Goal: Download file/media

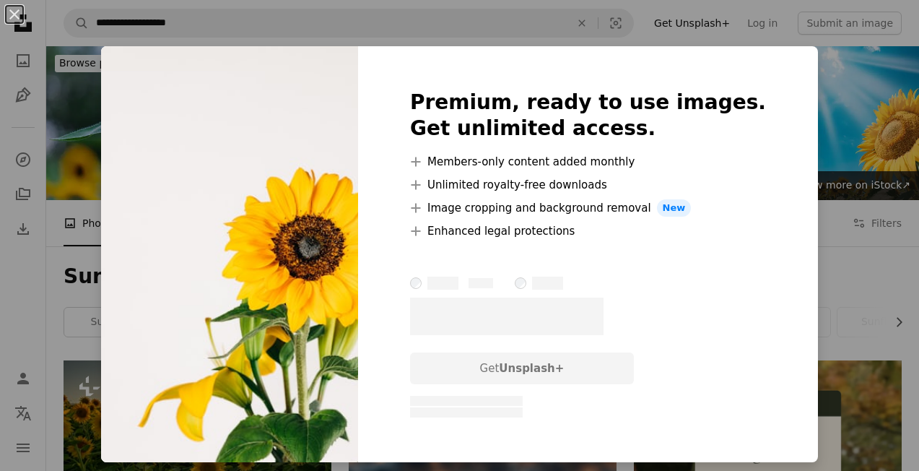
scroll to position [693, 0]
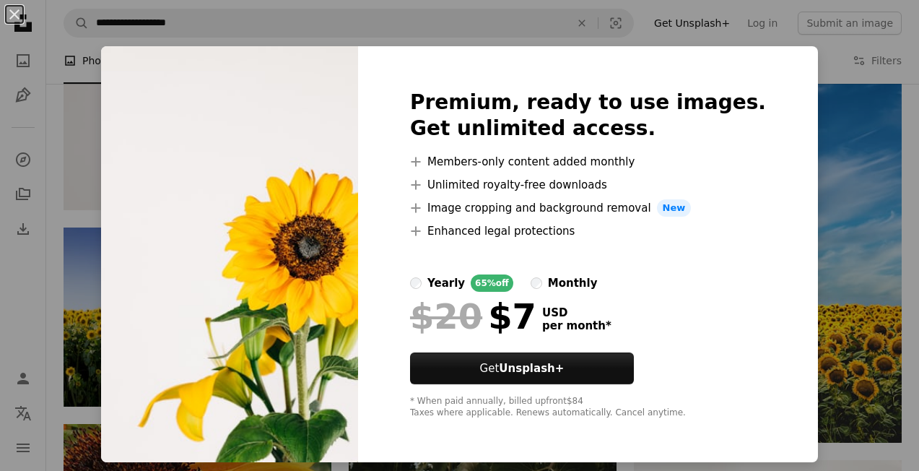
click at [801, 100] on div "An X shape Premium, ready to use images. Get unlimited access. A plus sign Memb…" at bounding box center [459, 235] width 919 height 471
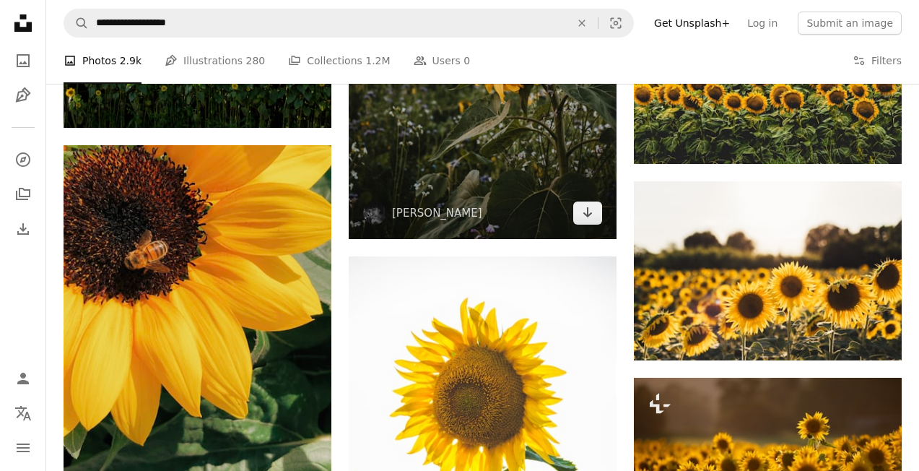
scroll to position [1078, 0]
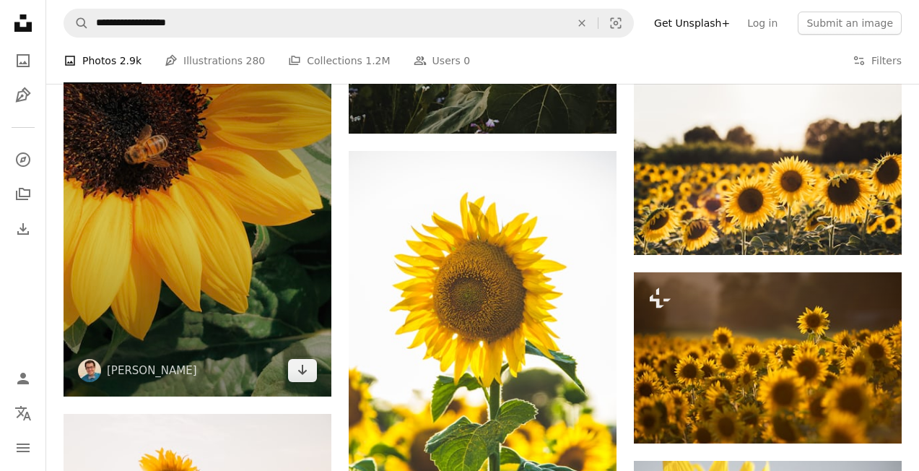
click at [235, 266] on img at bounding box center [198, 218] width 268 height 357
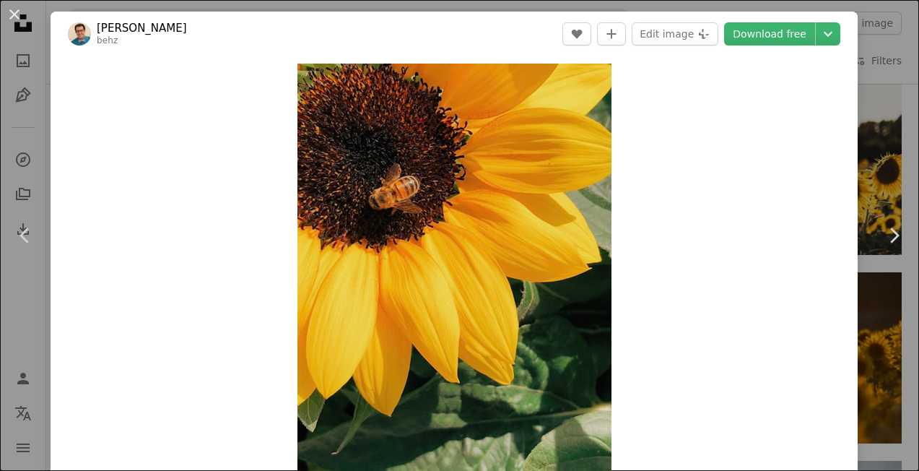
click at [896, 90] on div "An X shape Chevron left Chevron right [PERSON_NAME] behz A heart A plus sign Ed…" at bounding box center [459, 235] width 919 height 471
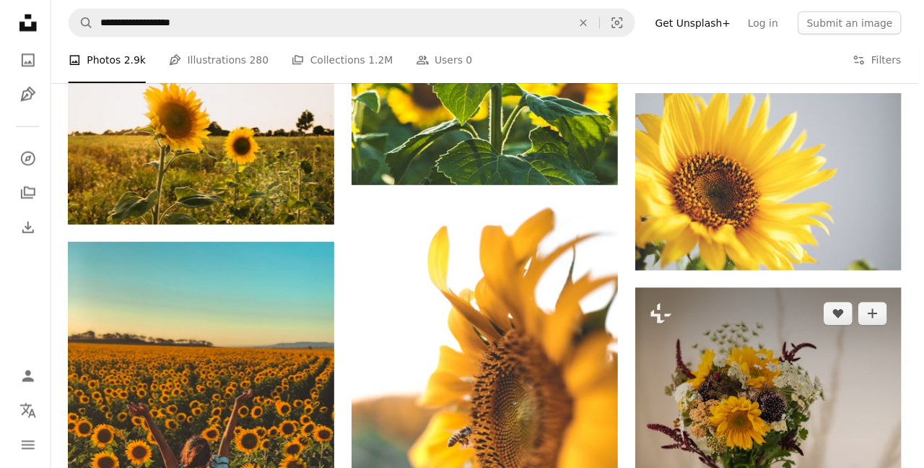
scroll to position [1424, 0]
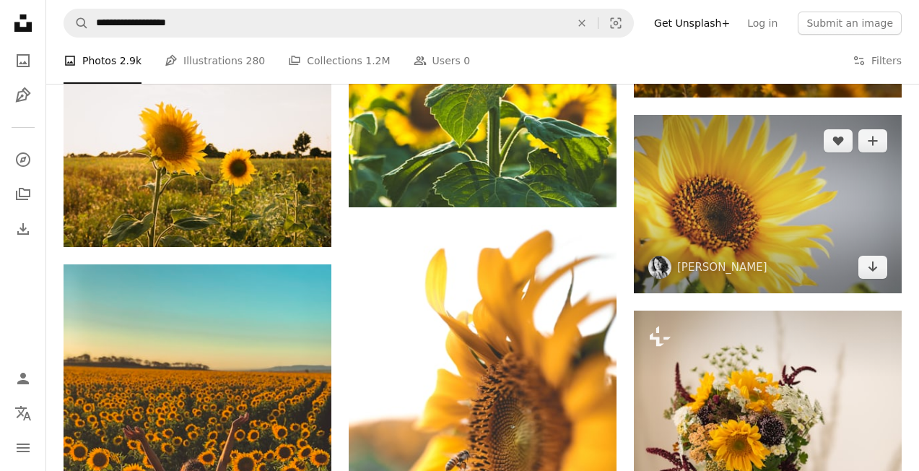
click at [790, 235] on img at bounding box center [768, 204] width 268 height 178
